Goal: Task Accomplishment & Management: Manage account settings

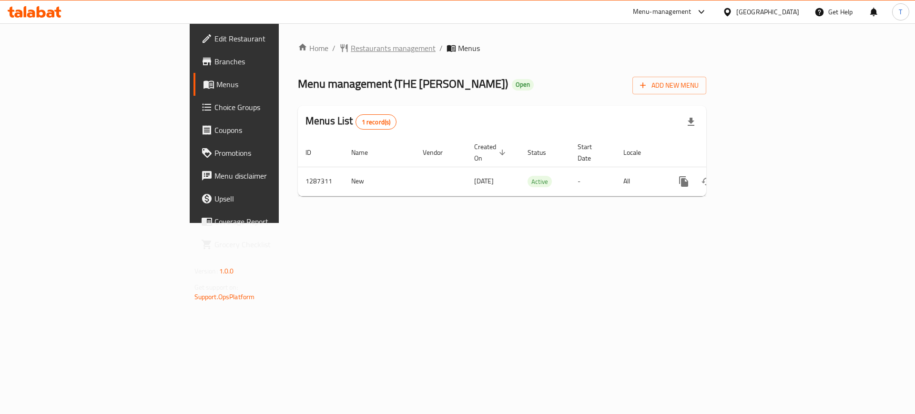
click at [351, 54] on span "Restaurants management" at bounding box center [393, 47] width 85 height 11
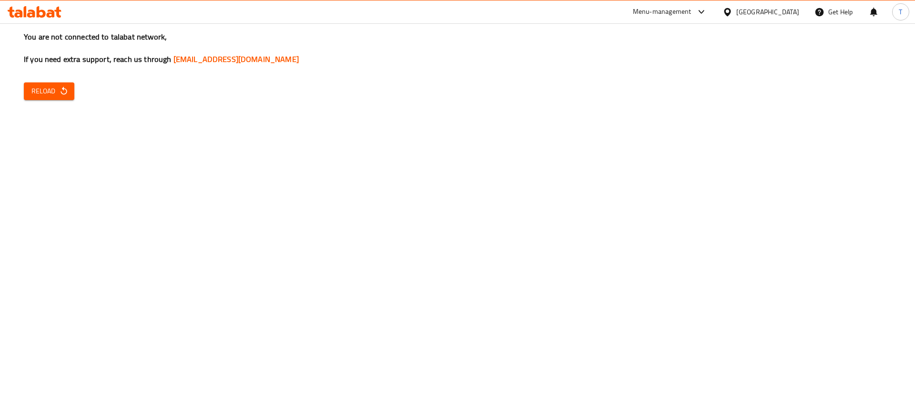
click at [67, 92] on icon "button" at bounding box center [64, 91] width 10 height 10
